Goal: Navigation & Orientation: Find specific page/section

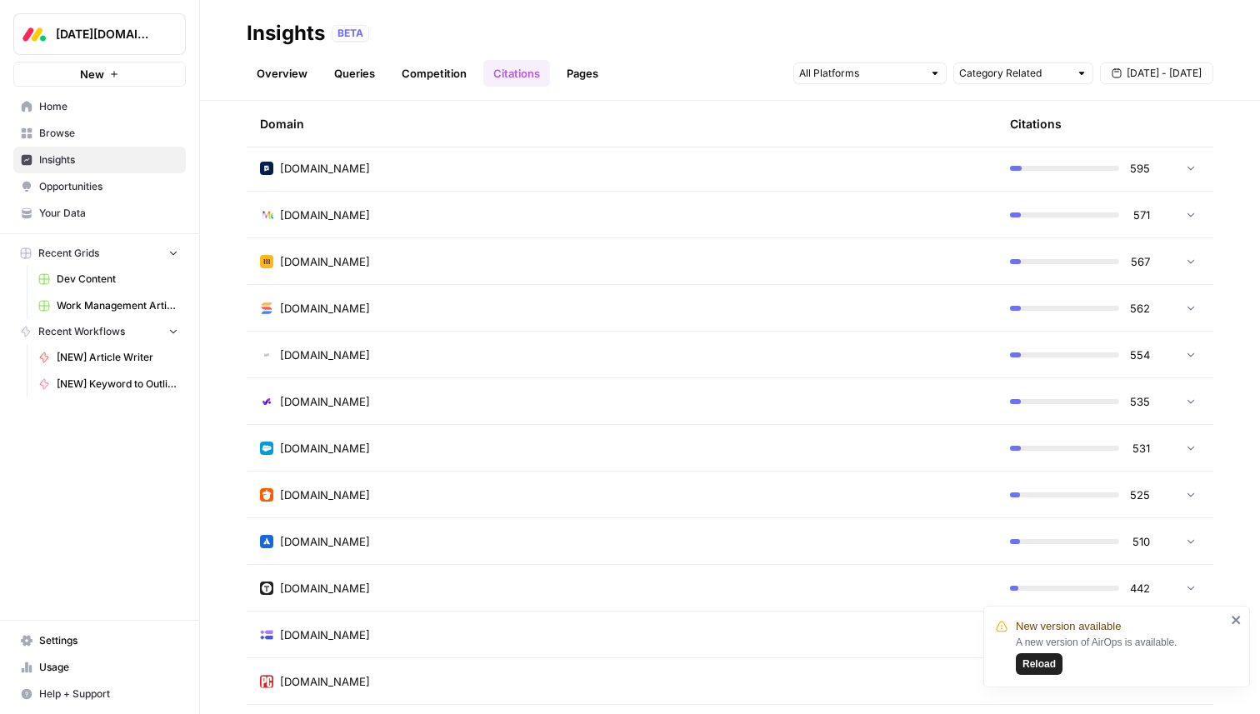
scroll to position [1842, 0]
click at [583, 68] on link "Pages" at bounding box center [583, 73] width 52 height 27
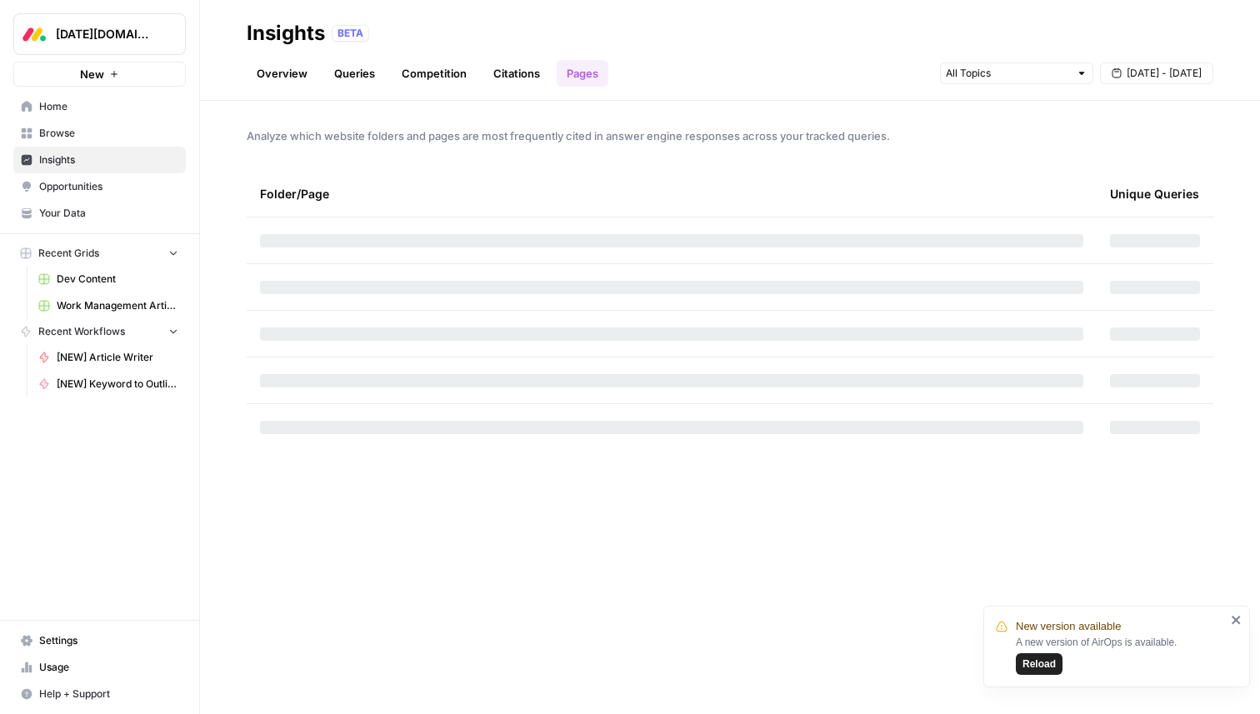
click at [526, 67] on link "Citations" at bounding box center [516, 73] width 67 height 27
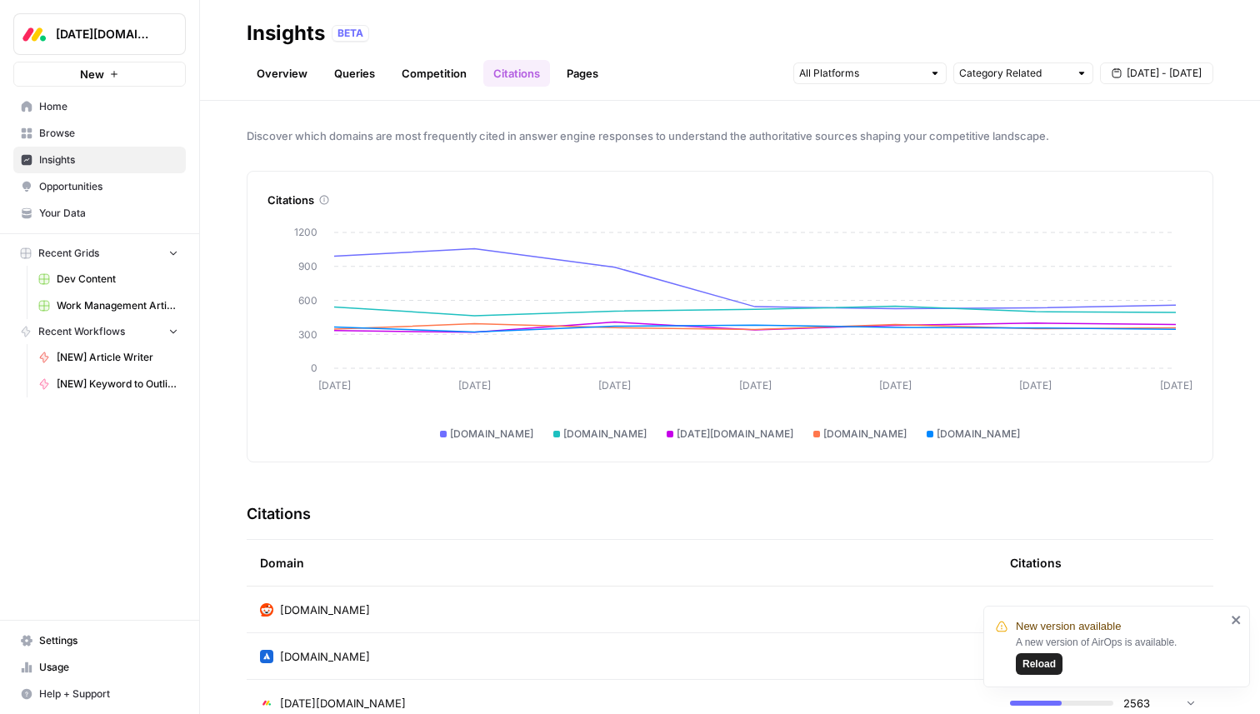
click at [1034, 657] on span "Reload" at bounding box center [1038, 664] width 33 height 15
click at [39, 46] on img "Workspace: Monday.com" at bounding box center [34, 34] width 30 height 30
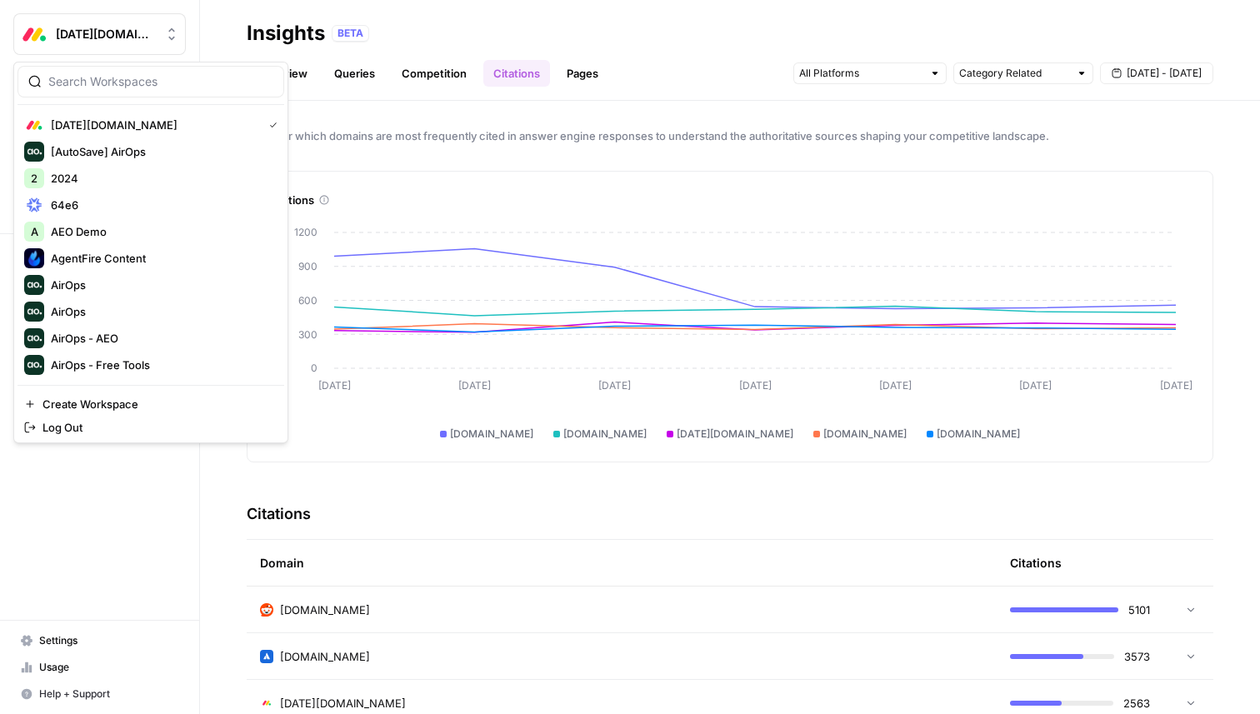
click at [554, 23] on div "Insights BETA" at bounding box center [730, 33] width 967 height 27
